Goal: Information Seeking & Learning: Learn about a topic

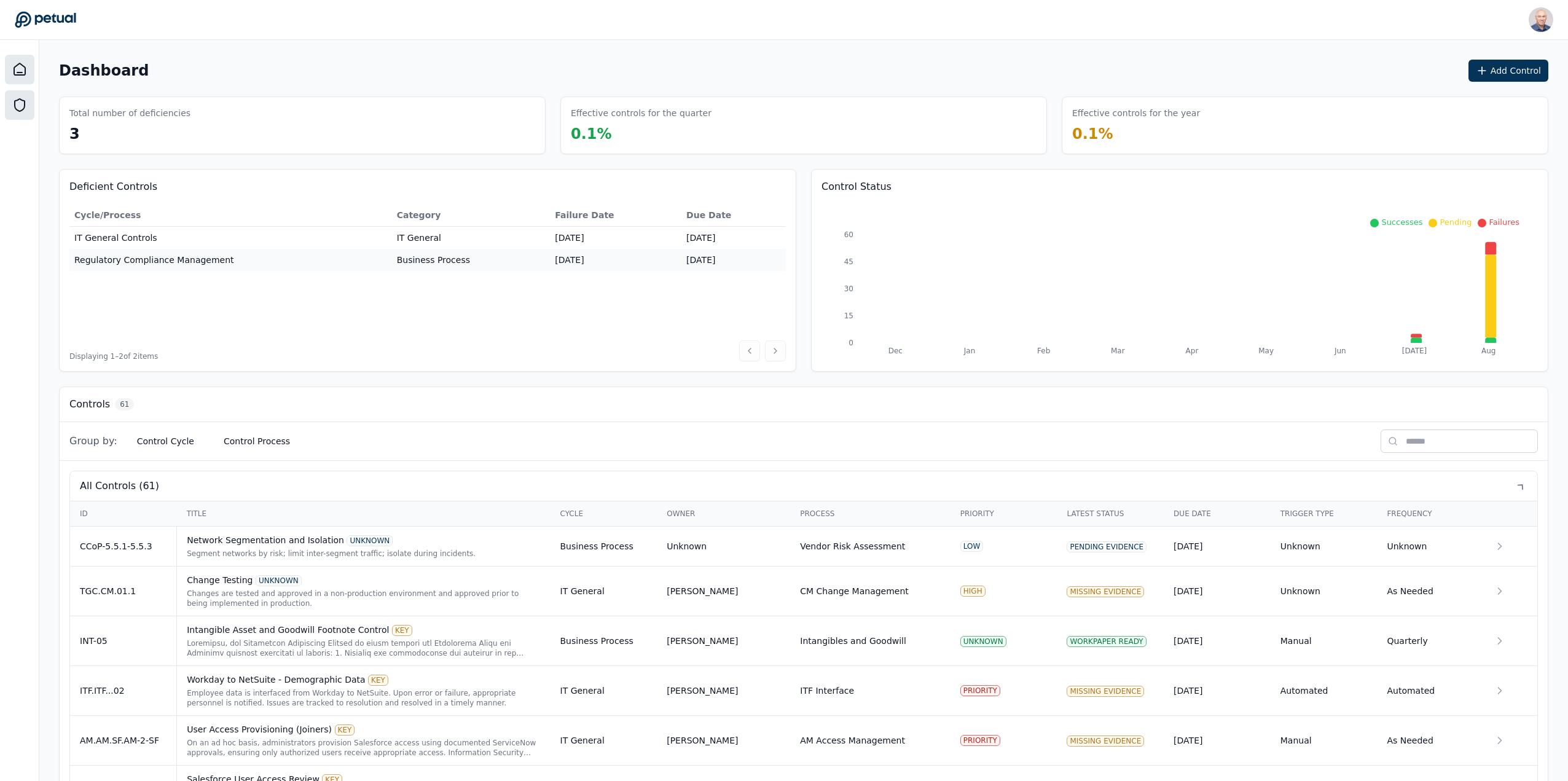
click at [26, 105] on icon at bounding box center [19, 104] width 15 height 15
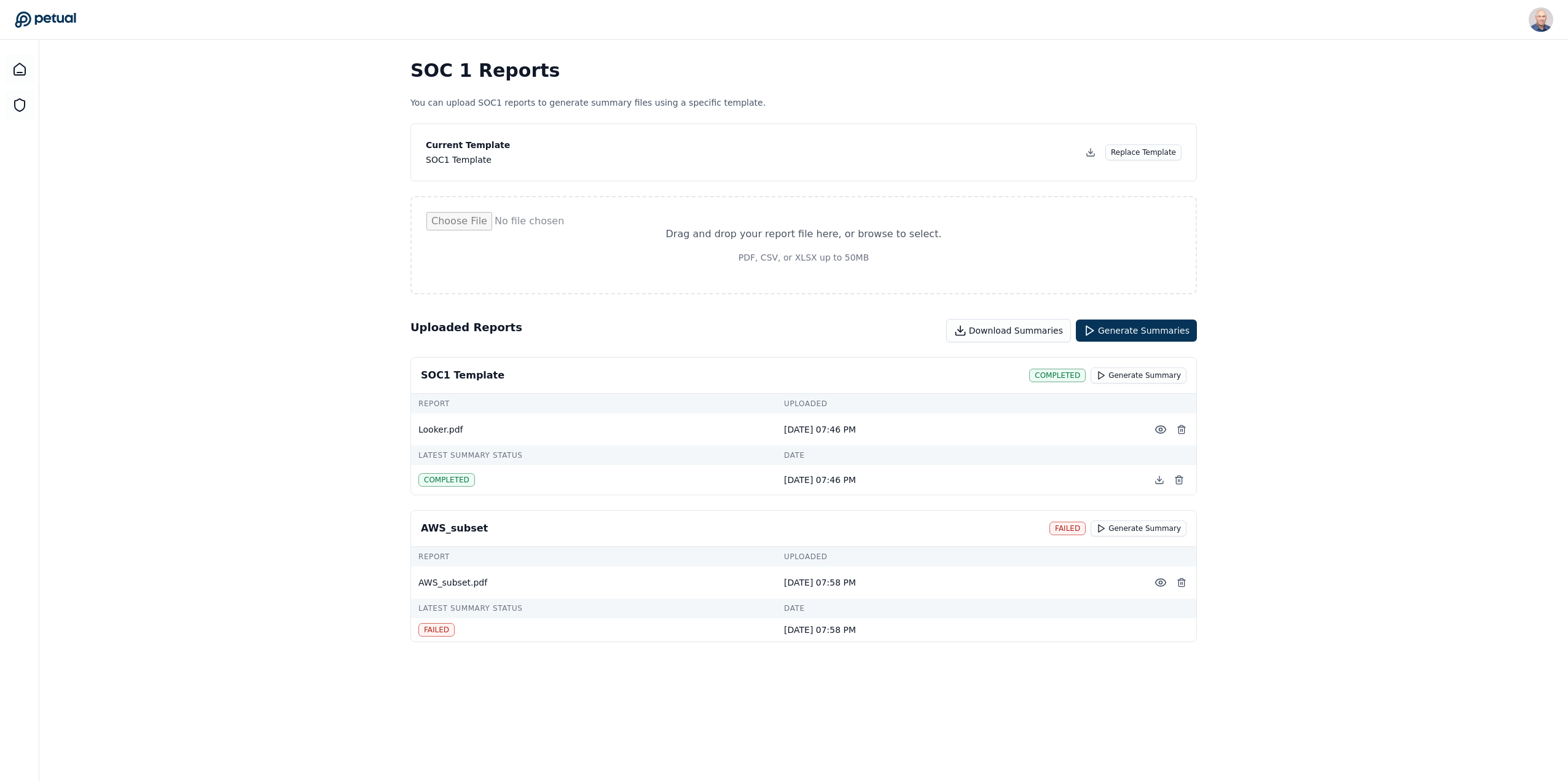
scroll to position [40, 0]
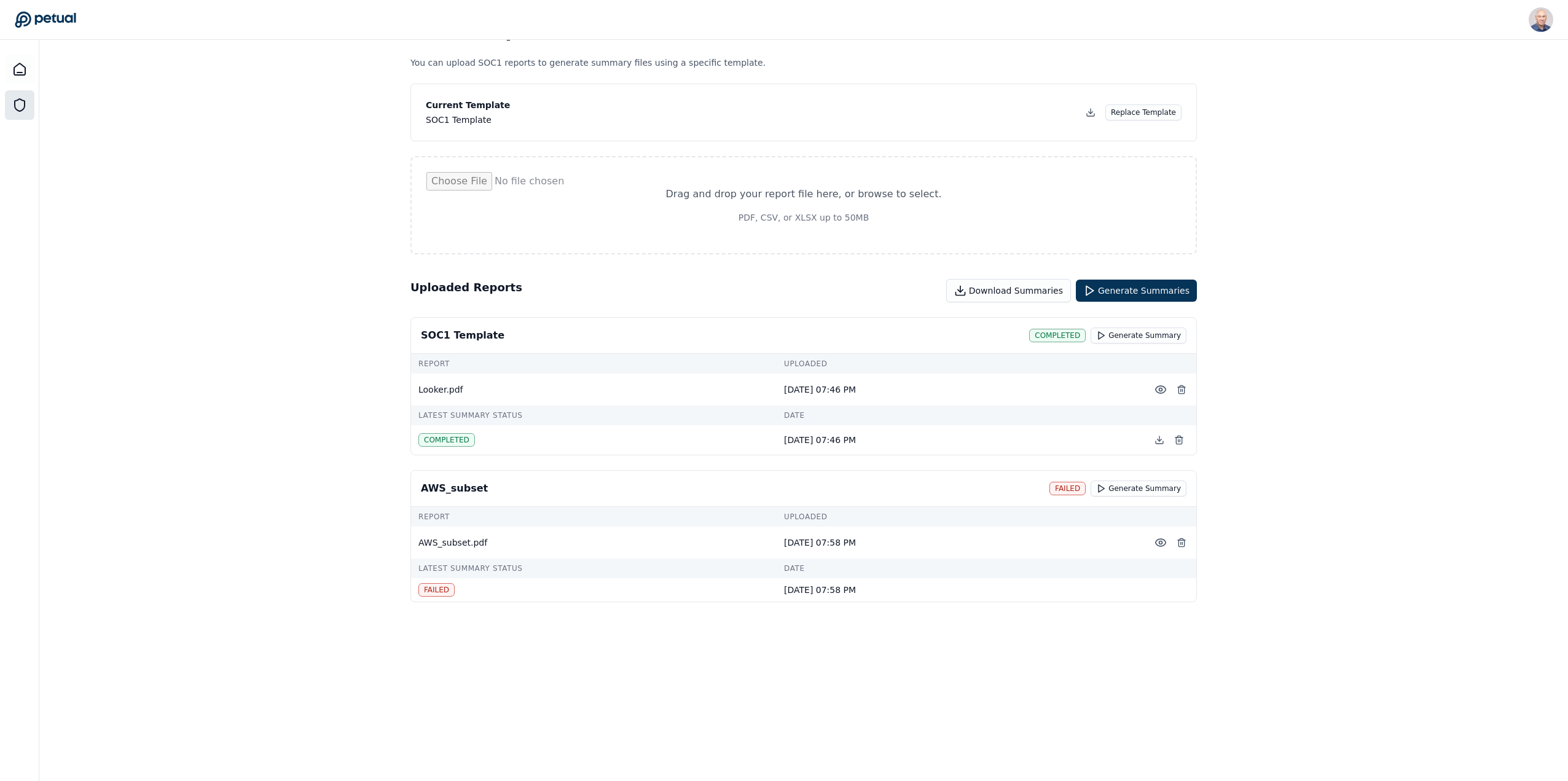
click at [19, 105] on icon at bounding box center [19, 104] width 15 height 15
click at [19, 68] on icon at bounding box center [19, 69] width 15 height 15
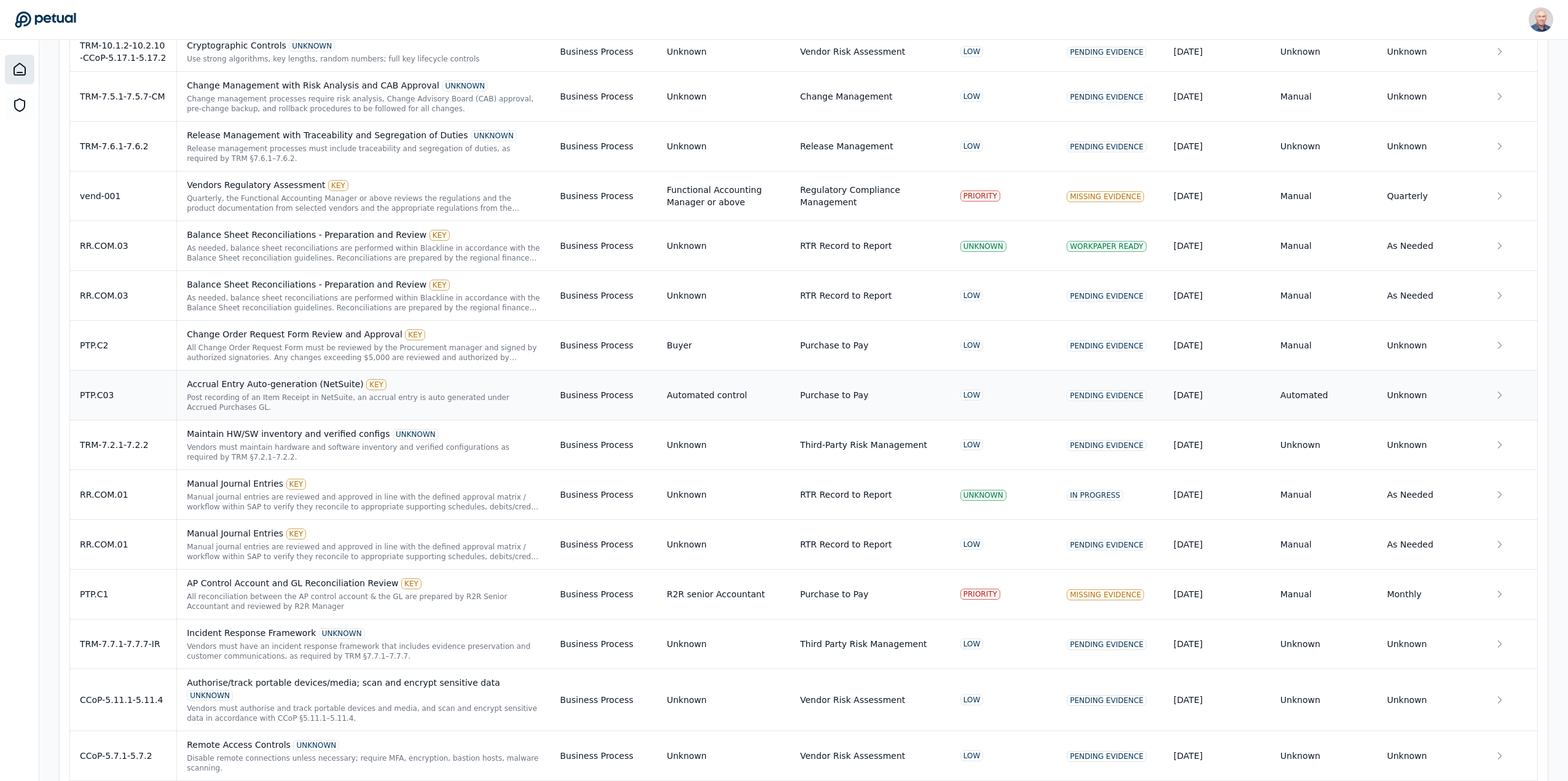
scroll to position [1981, 0]
click at [243, 639] on div "Vendors must have an incident response framework that includes evidence preserv…" at bounding box center [363, 648] width 353 height 19
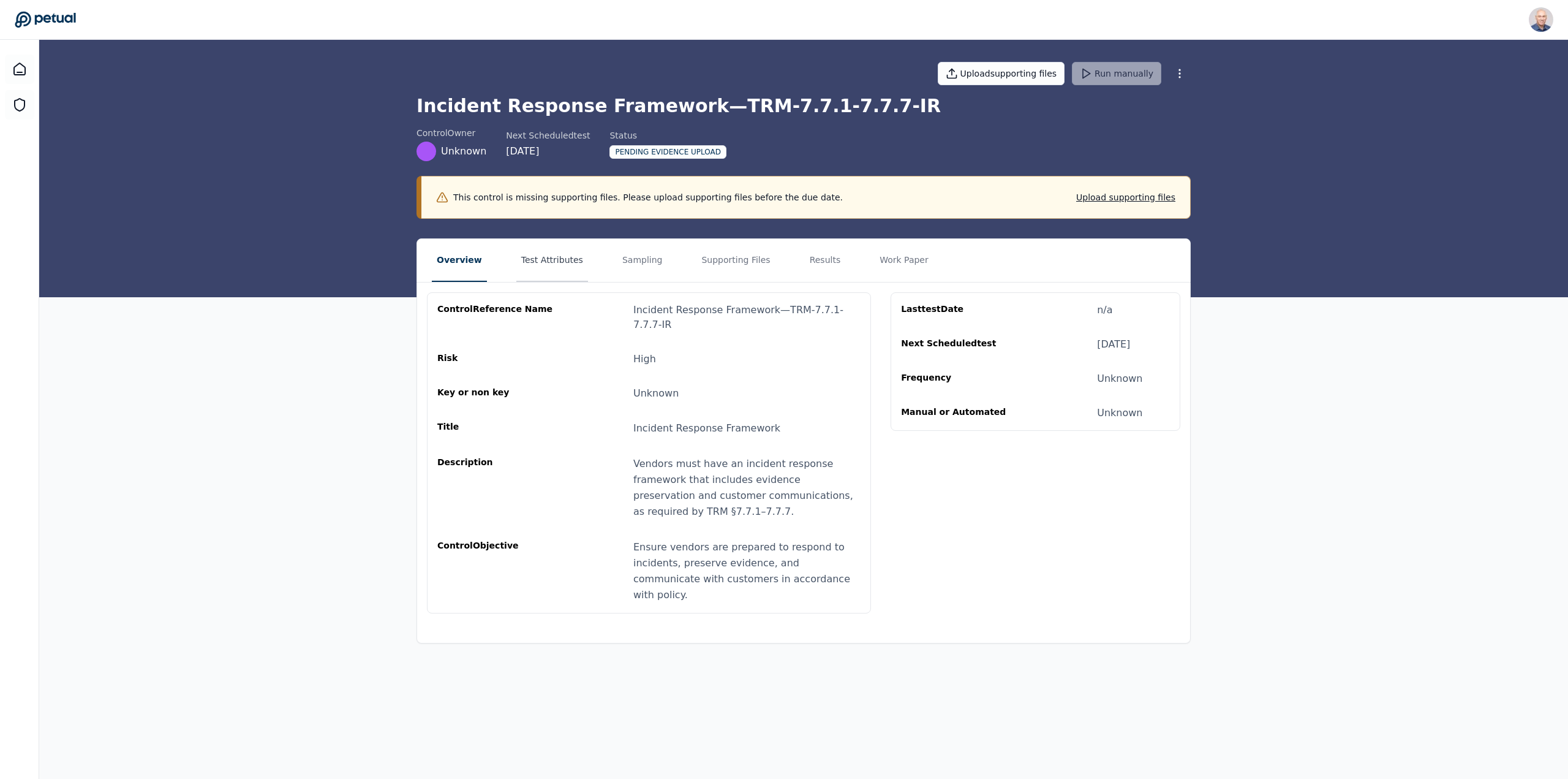
click at [542, 256] on button "Test Attributes" at bounding box center [552, 261] width 72 height 43
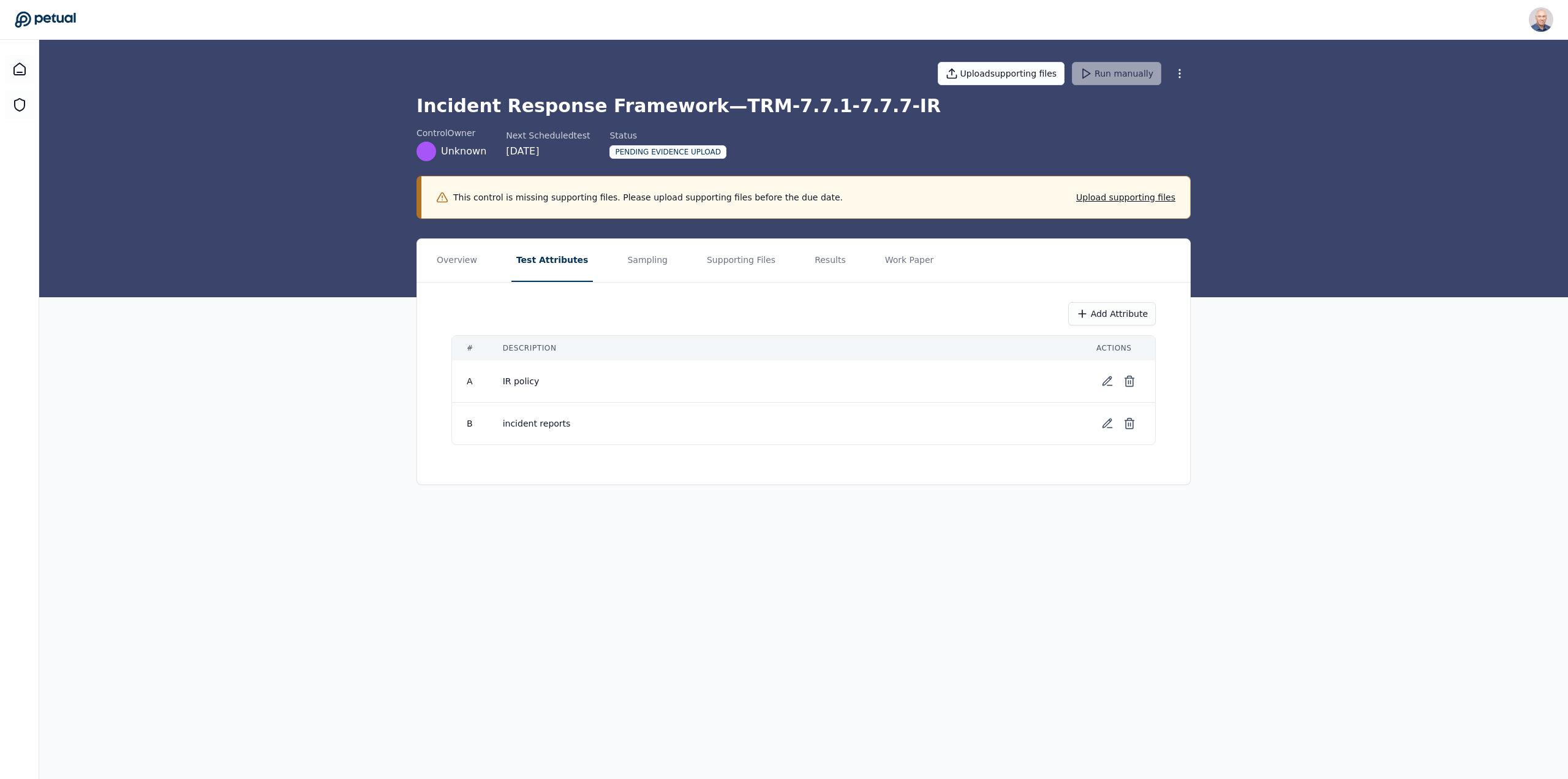
click at [515, 355] on th "Description" at bounding box center [785, 348] width 594 height 25
click at [530, 386] on span "IR policy" at bounding box center [521, 381] width 37 height 10
click at [628, 265] on button "Sampling" at bounding box center [647, 261] width 50 height 43
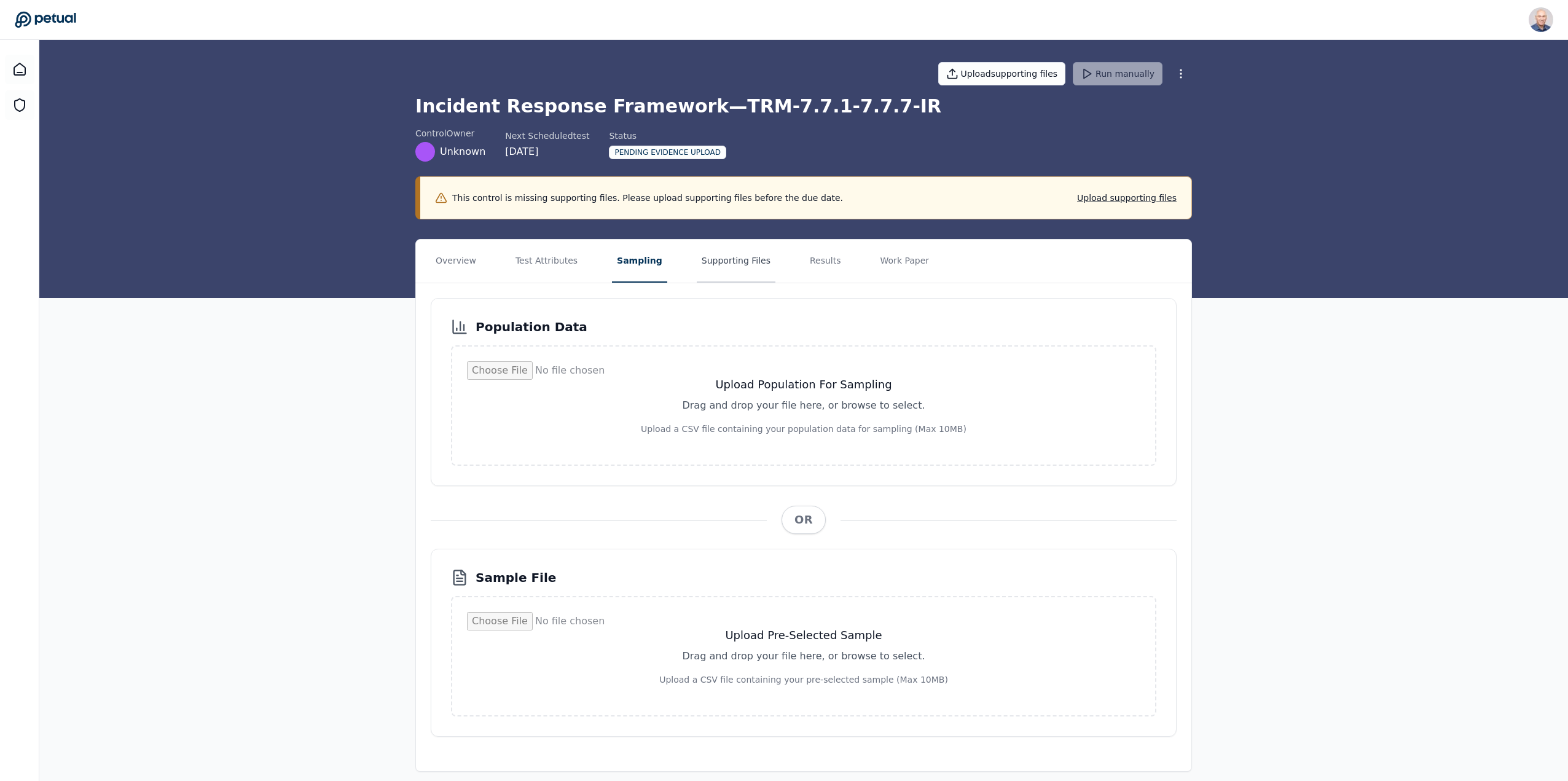
click at [700, 253] on button "Supporting Files" at bounding box center [736, 261] width 79 height 43
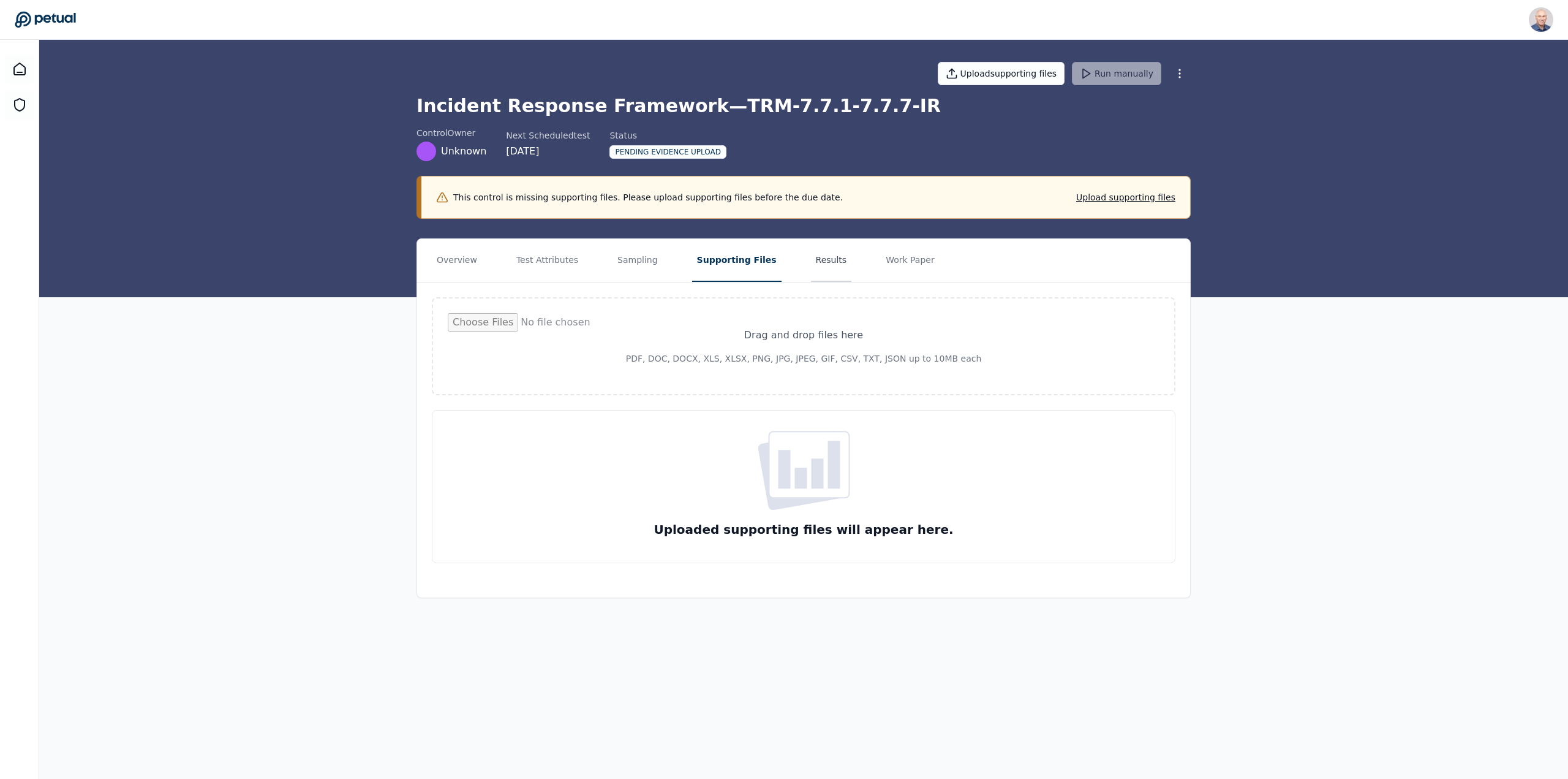
click at [811, 261] on button "Results" at bounding box center [831, 261] width 41 height 43
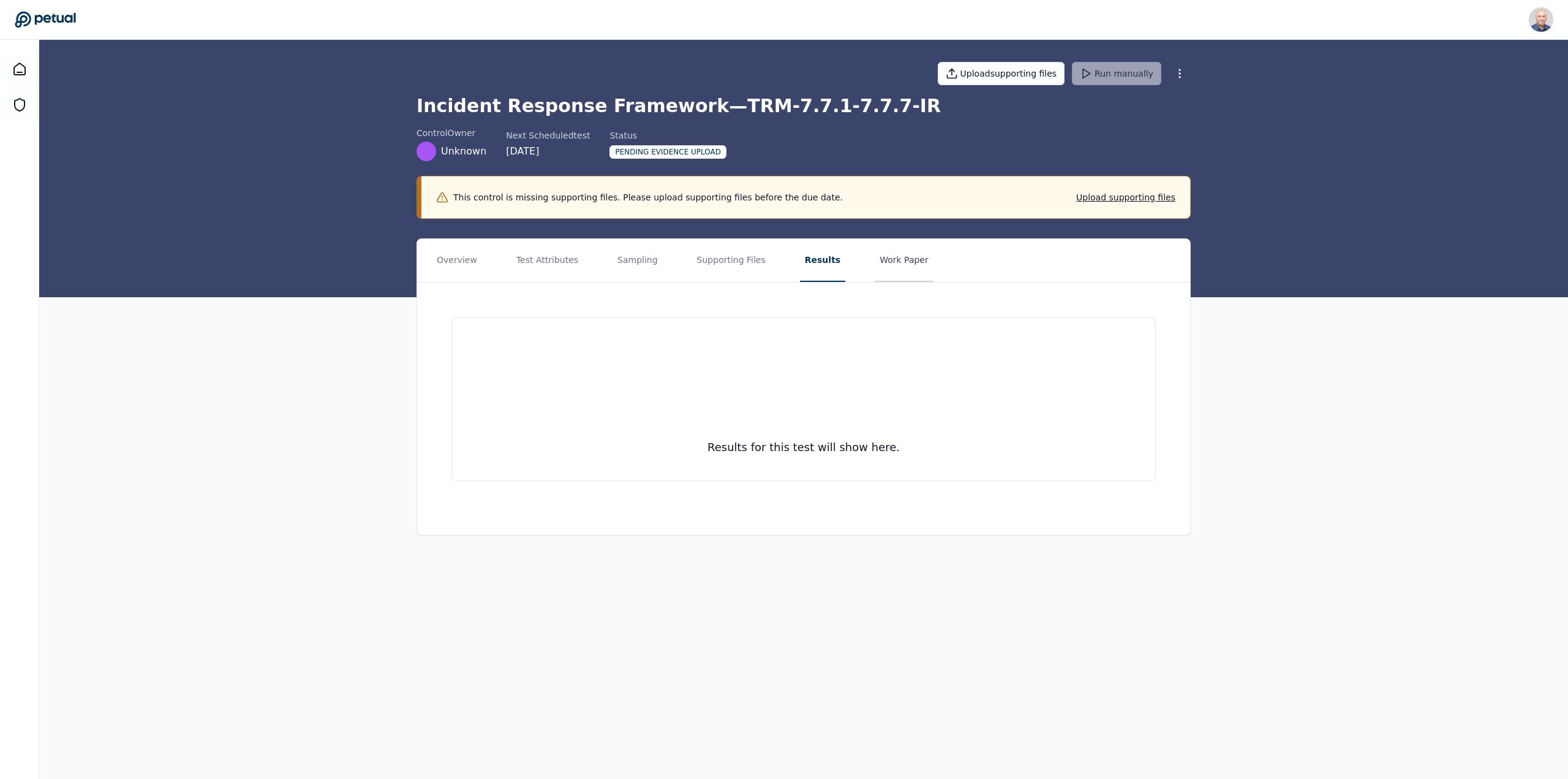
click at [876, 261] on button "Work Paper" at bounding box center [904, 261] width 59 height 43
click at [446, 259] on button "Overview" at bounding box center [456, 261] width 50 height 43
